Goal: Information Seeking & Learning: Find specific fact

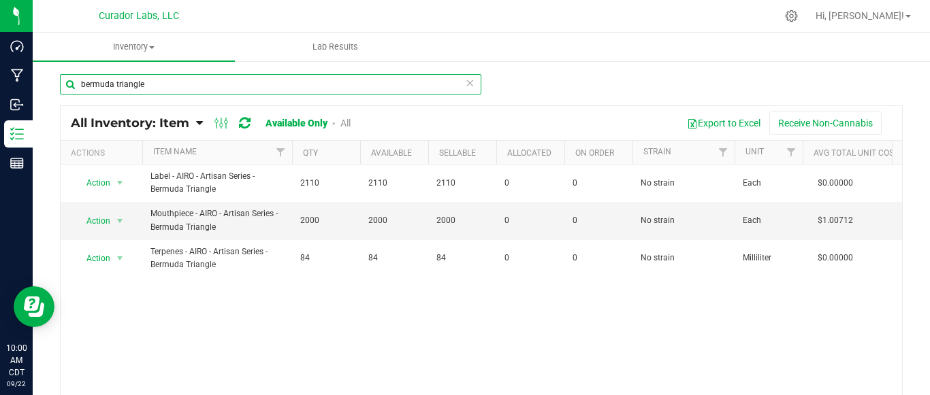
click at [150, 86] on input "bermuda triangle" at bounding box center [270, 84] width 421 height 20
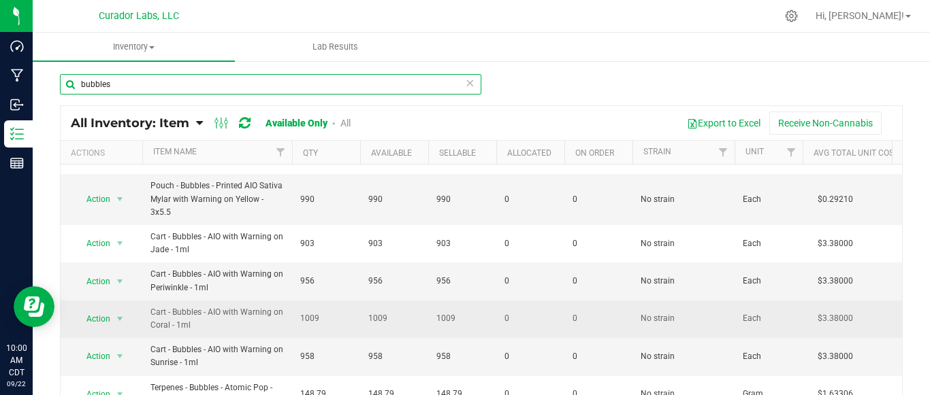
scroll to position [115, 0]
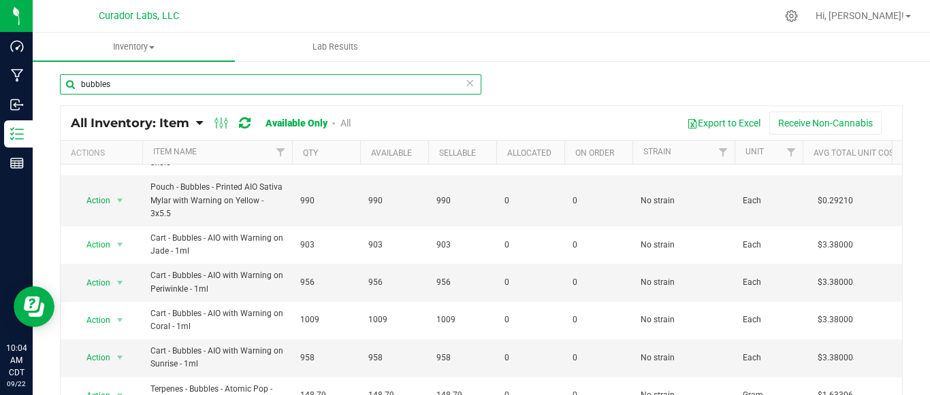
type input "bubbles"
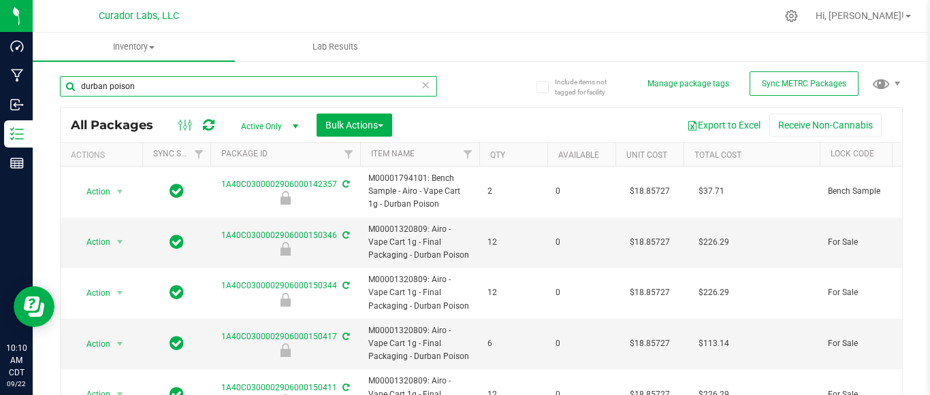
click at [155, 79] on input "durban poison" at bounding box center [248, 86] width 377 height 20
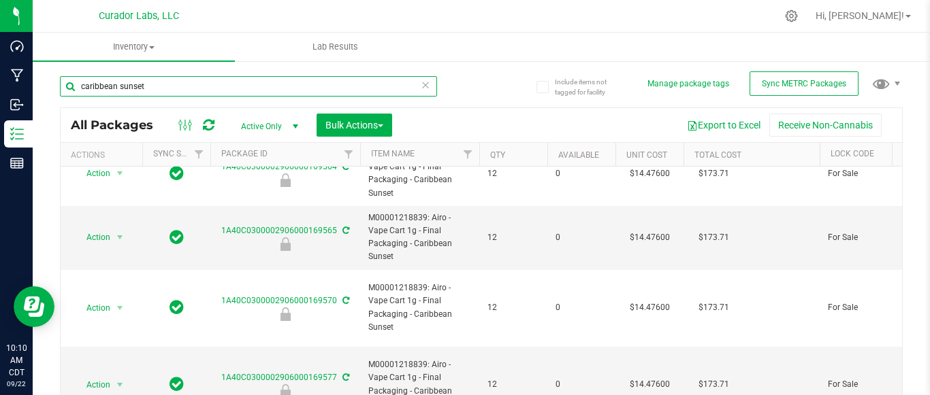
scroll to position [80, 0]
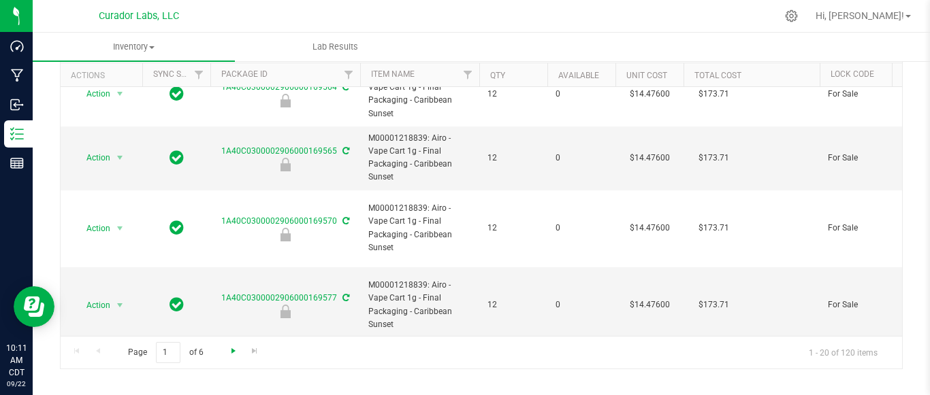
type input "caribbean sunset"
click at [231, 347] on span "Go to the next page" at bounding box center [233, 351] width 11 height 11
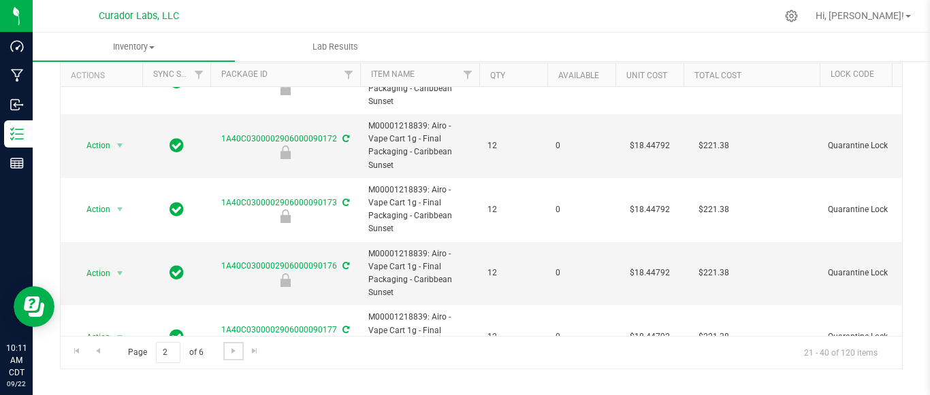
scroll to position [739, 0]
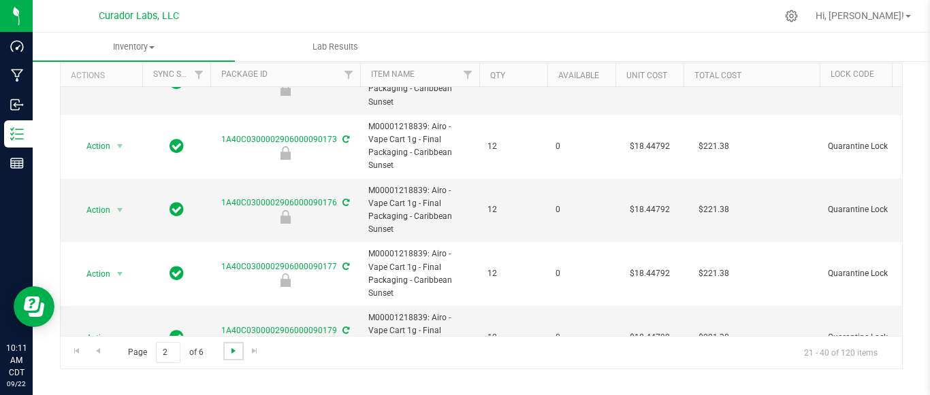
click at [229, 347] on span "Go to the next page" at bounding box center [233, 351] width 11 height 11
